Goal: Transaction & Acquisition: Download file/media

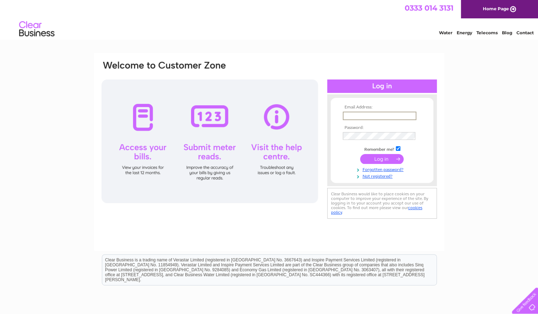
click at [364, 116] on input "text" at bounding box center [380, 116] width 74 height 8
type input "sarahjrobbins@outlook.com"
click at [379, 157] on input "submit" at bounding box center [381, 158] width 43 height 10
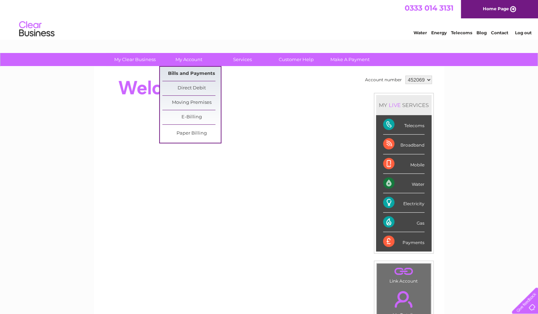
click at [197, 73] on link "Bills and Payments" at bounding box center [191, 74] width 58 height 14
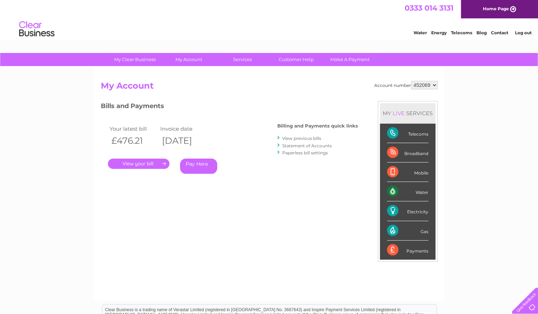
click at [144, 165] on link "." at bounding box center [139, 164] width 62 height 10
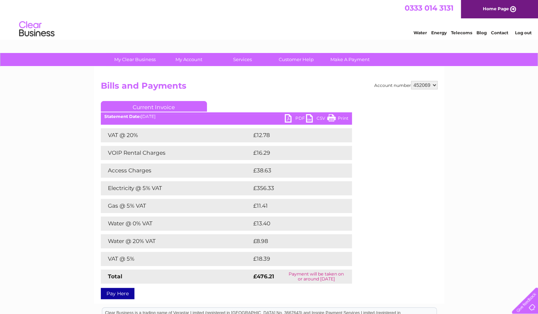
click at [289, 119] on link "PDF" at bounding box center [295, 119] width 21 height 10
